Goal: Book appointment/travel/reservation

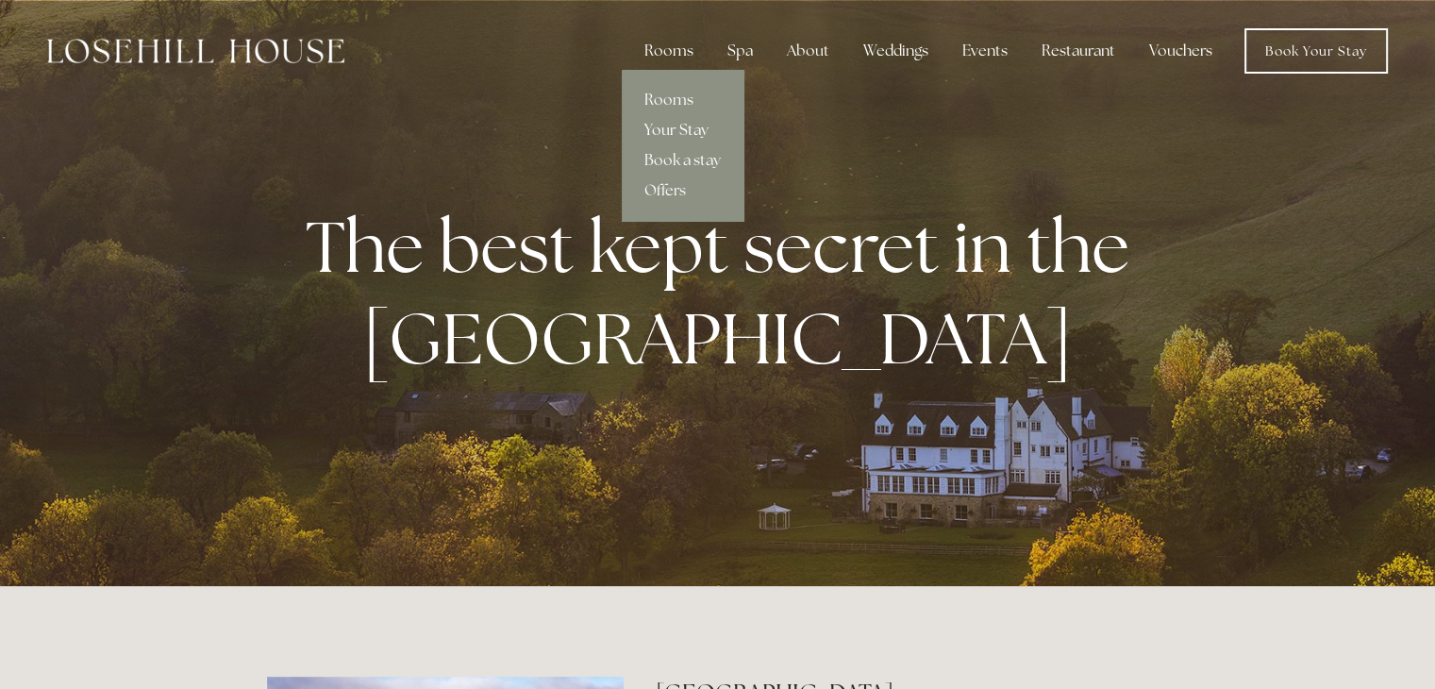
click at [675, 129] on link "Your Stay" at bounding box center [683, 130] width 122 height 30
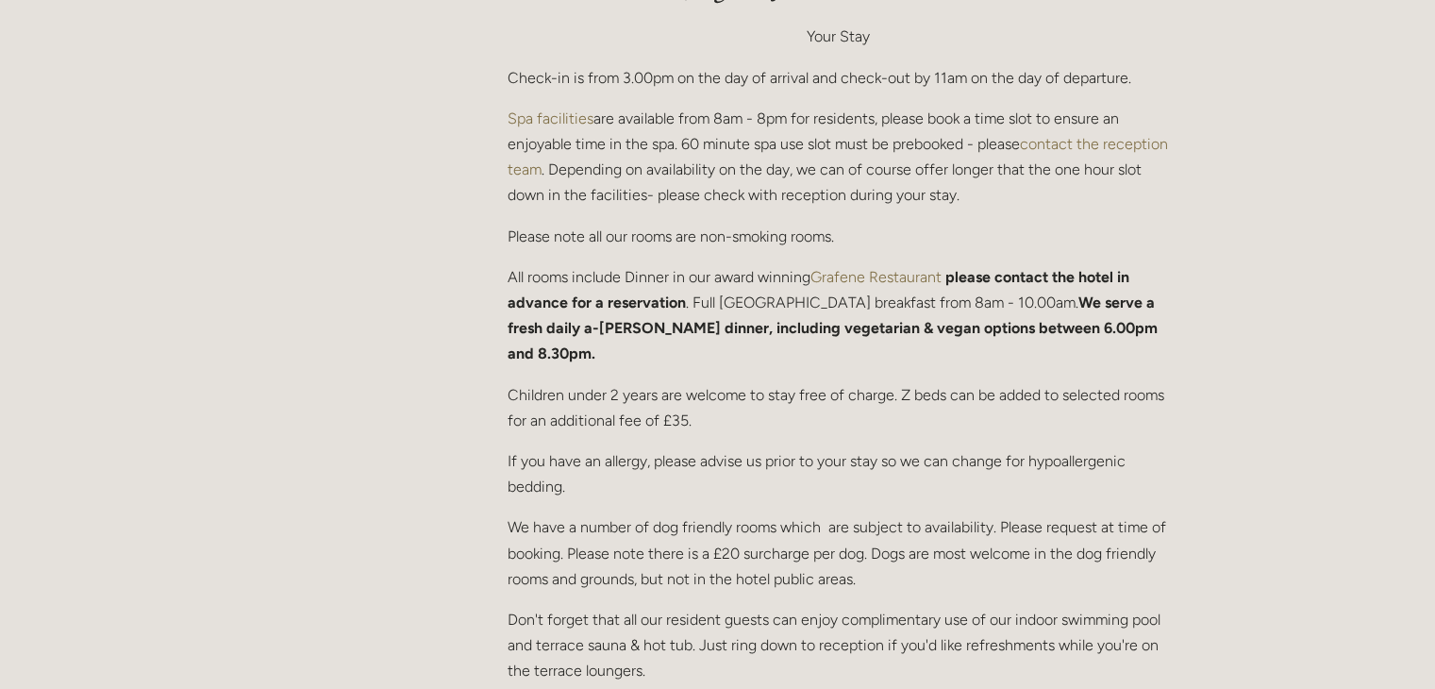
scroll to position [383, 0]
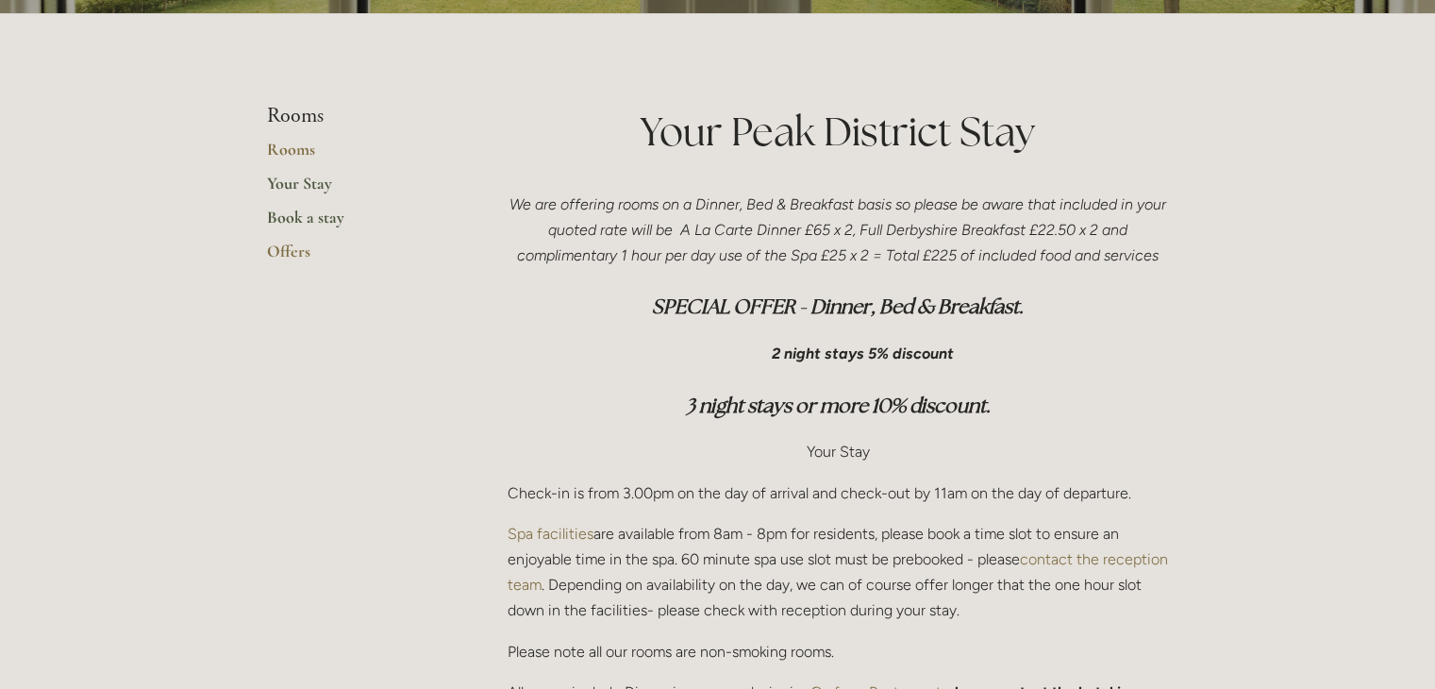
click at [321, 216] on link "Book a stay" at bounding box center [357, 224] width 180 height 34
